Goal: Task Accomplishment & Management: Use online tool/utility

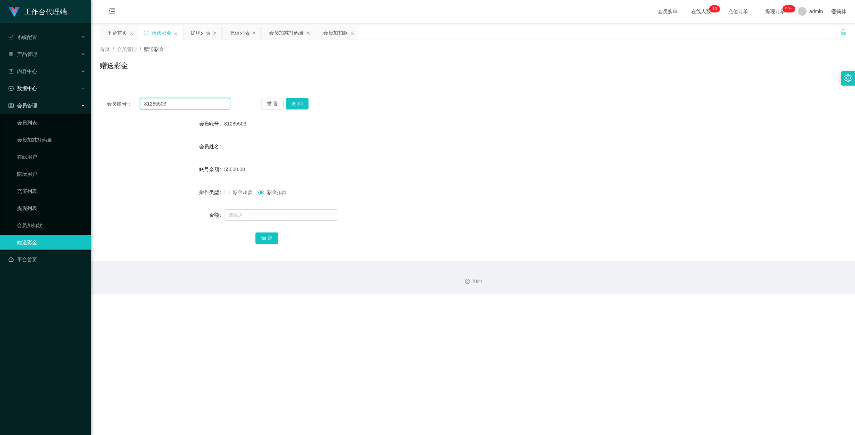
drag, startPoint x: 179, startPoint y: 106, endPoint x: 72, endPoint y: 94, distance: 107.5
click at [73, 95] on section "工作台代理端 系统配置 系统配置列表 管理员列表 管理员分组 systemPays 产品管理 产品列表 产品预设置 开奖记录 注单管理 即时注单 内容中心 站…" at bounding box center [427, 147] width 855 height 294
paste input "ken12660901"
type input "ken12660901"
click at [298, 100] on button "查 询" at bounding box center [297, 103] width 23 height 11
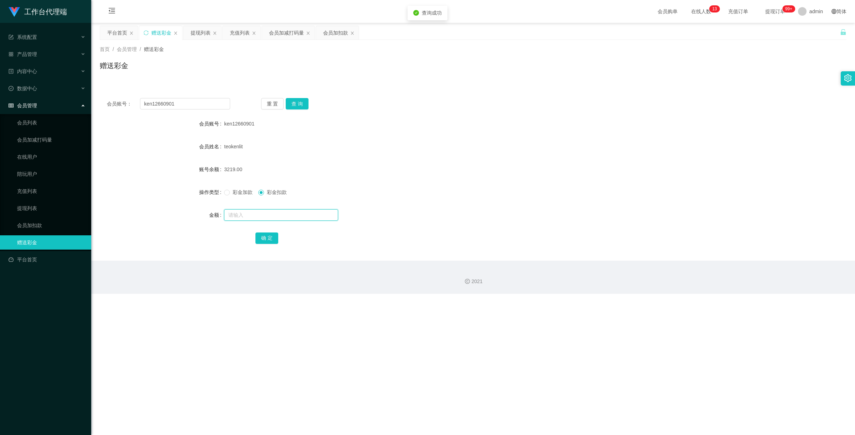
click at [255, 219] on input "text" at bounding box center [281, 214] width 114 height 11
click at [230, 193] on span "彩金加款" at bounding box center [243, 192] width 26 height 6
click at [279, 217] on input "text" at bounding box center [281, 214] width 114 height 11
type input "50"
click at [271, 236] on button "确 定" at bounding box center [266, 237] width 23 height 11
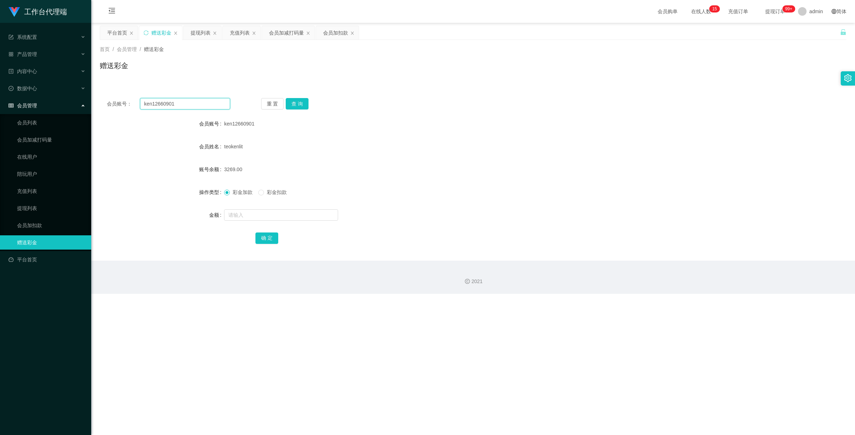
drag, startPoint x: 197, startPoint y: 103, endPoint x: 104, endPoint y: 75, distance: 97.4
click at [106, 77] on div "首页 / 会员管理 / 赠送彩金 / 赠送彩金 会员账号： ken12660901 重 置 查 询 会员账号 ken12660901 会员姓名 teokenl…" at bounding box center [473, 150] width 747 height 221
paste input "6590044149"
type input "6590044149"
click at [302, 106] on button "查 询" at bounding box center [297, 103] width 23 height 11
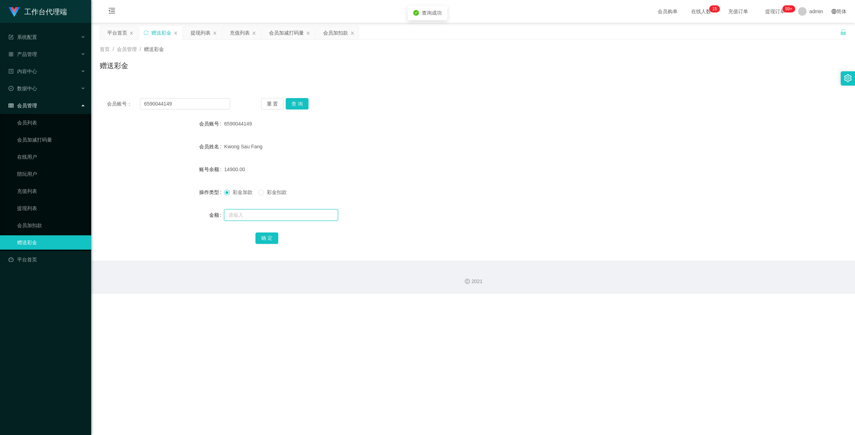
click at [249, 213] on input "text" at bounding box center [281, 214] width 114 height 11
type input "100"
drag, startPoint x: 271, startPoint y: 236, endPoint x: 275, endPoint y: 235, distance: 3.6
click at [271, 236] on button "确 定" at bounding box center [266, 237] width 23 height 11
